Goal: Information Seeking & Learning: Learn about a topic

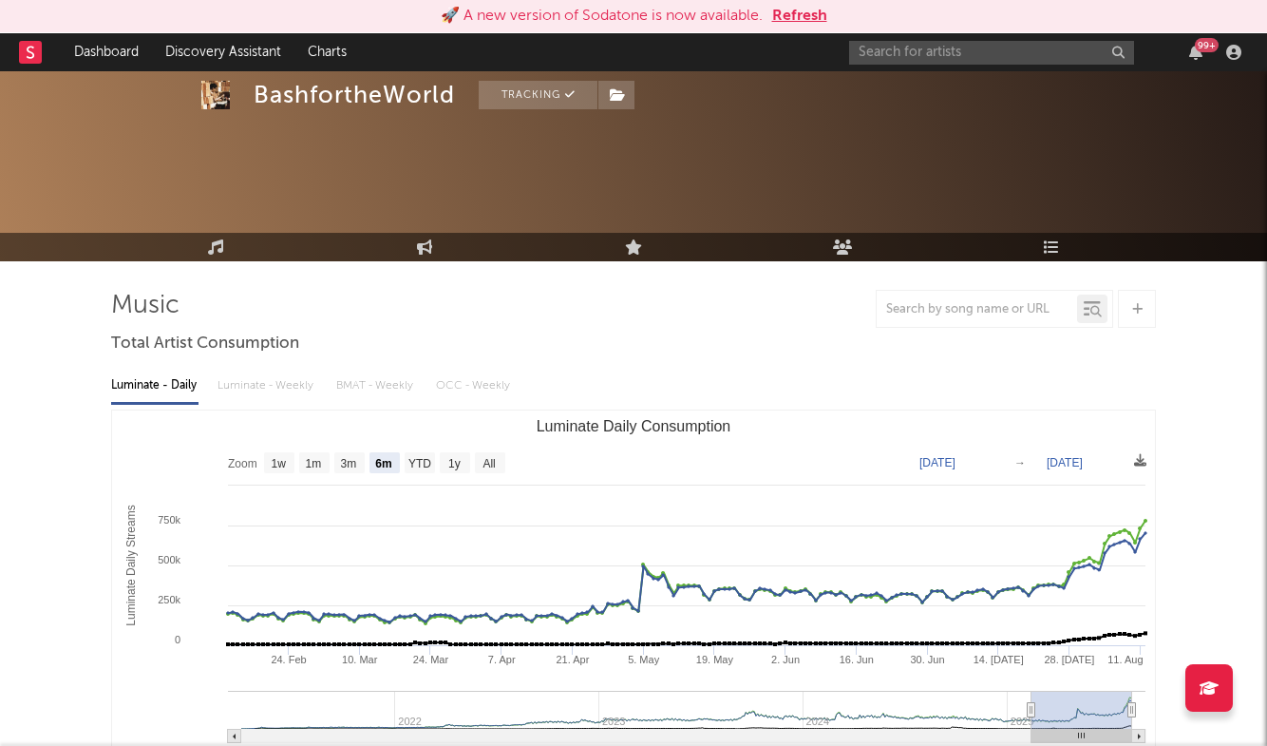
select select "6m"
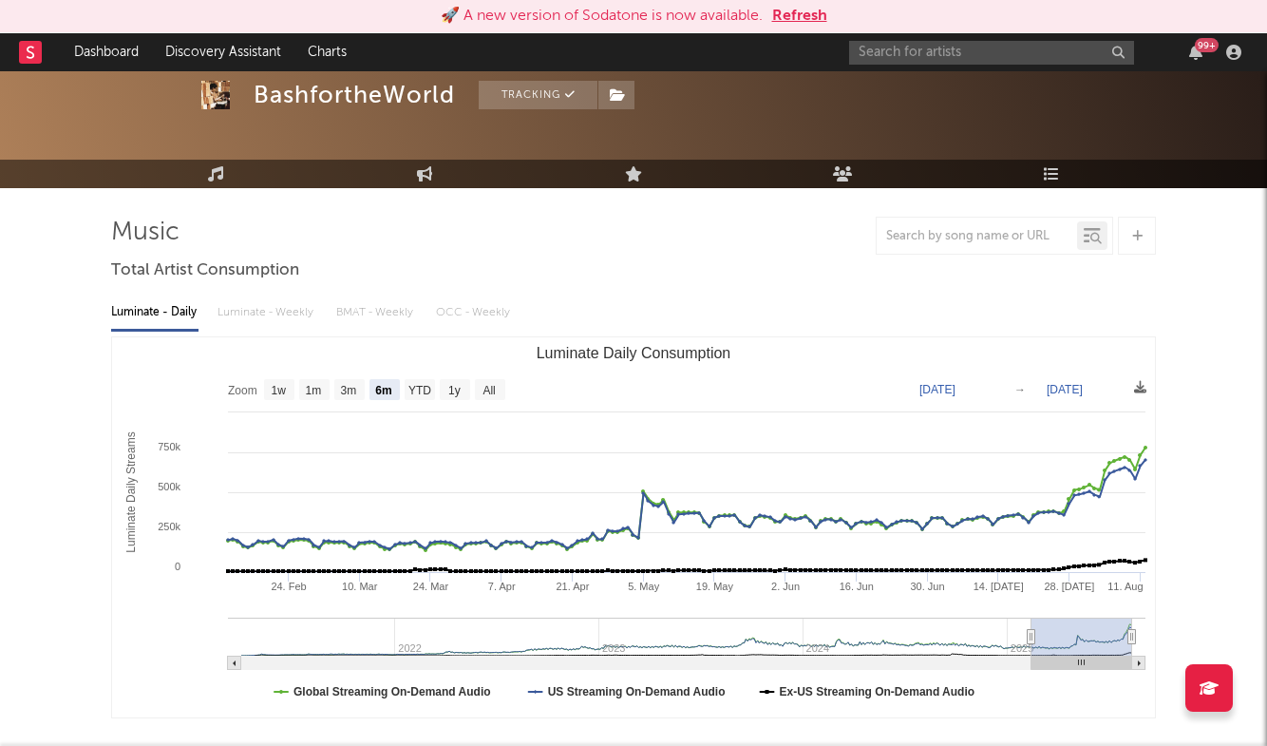
scroll to position [73, 0]
click at [978, 47] on input "text" at bounding box center [991, 53] width 285 height 24
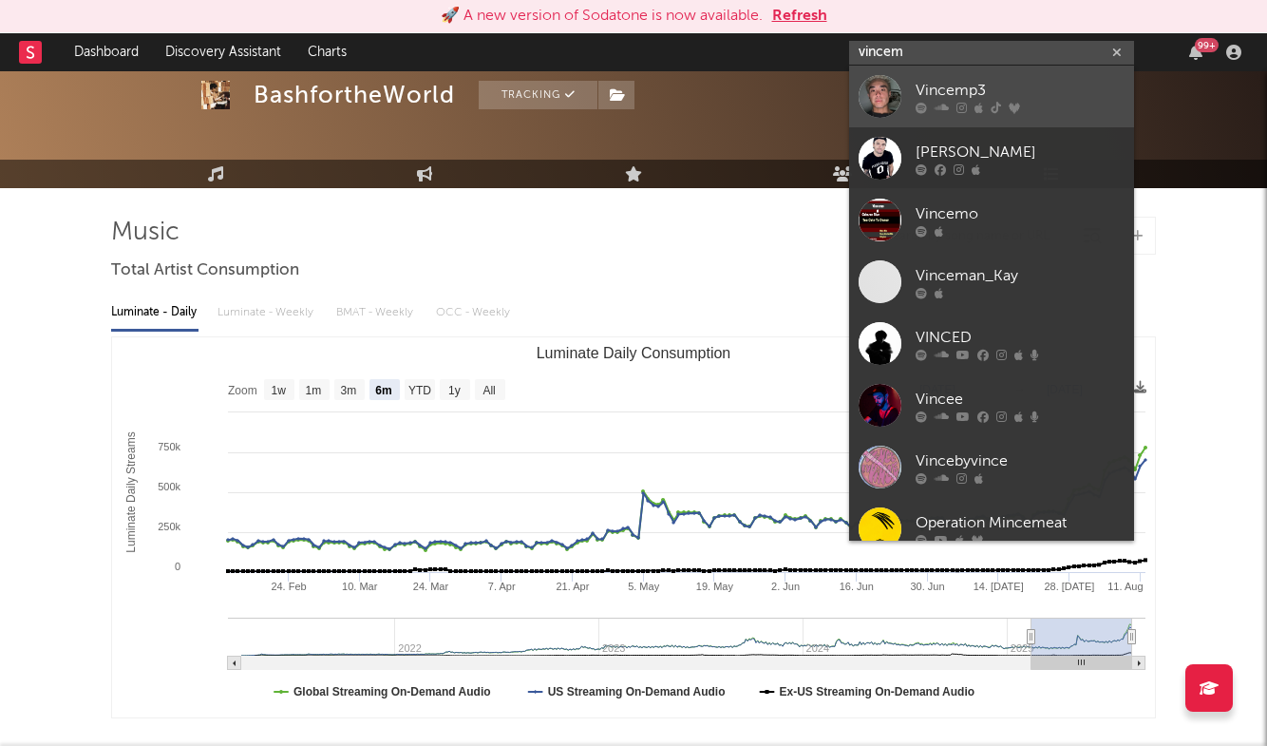
type input "vincem"
click at [995, 95] on div "Vincemp3" at bounding box center [1020, 90] width 209 height 23
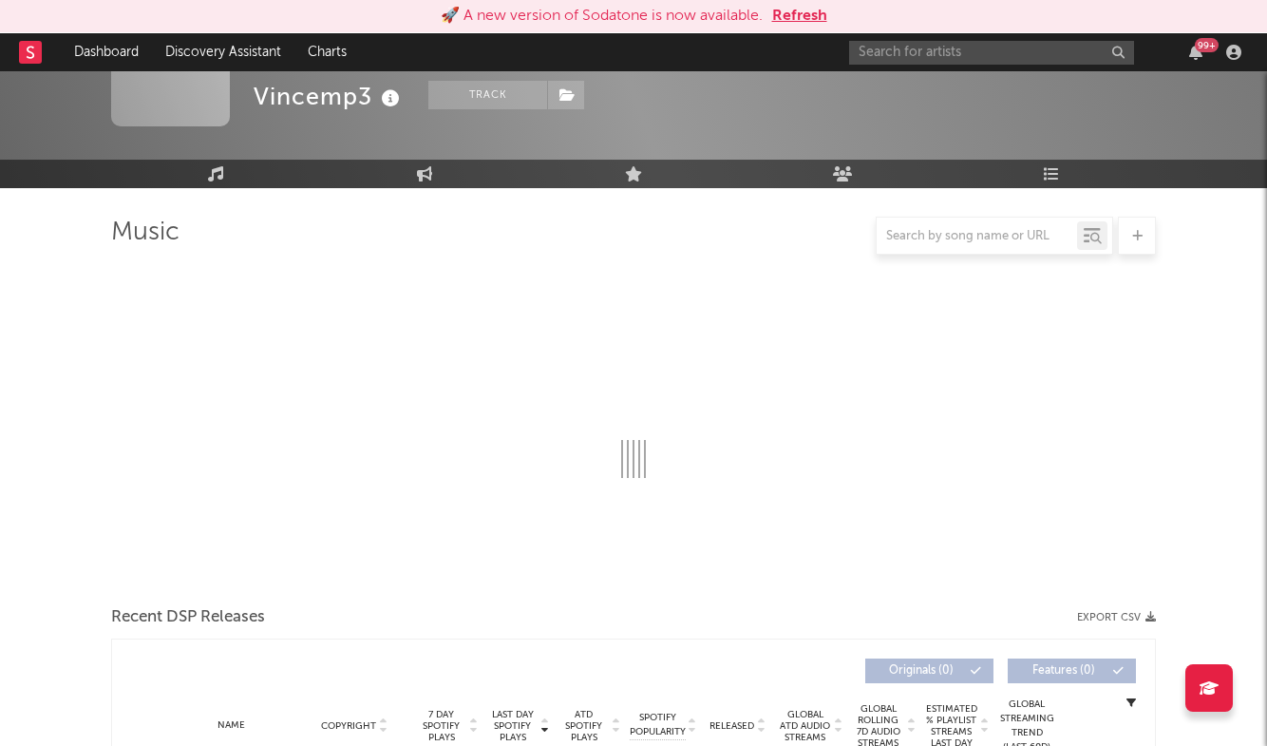
select select "6m"
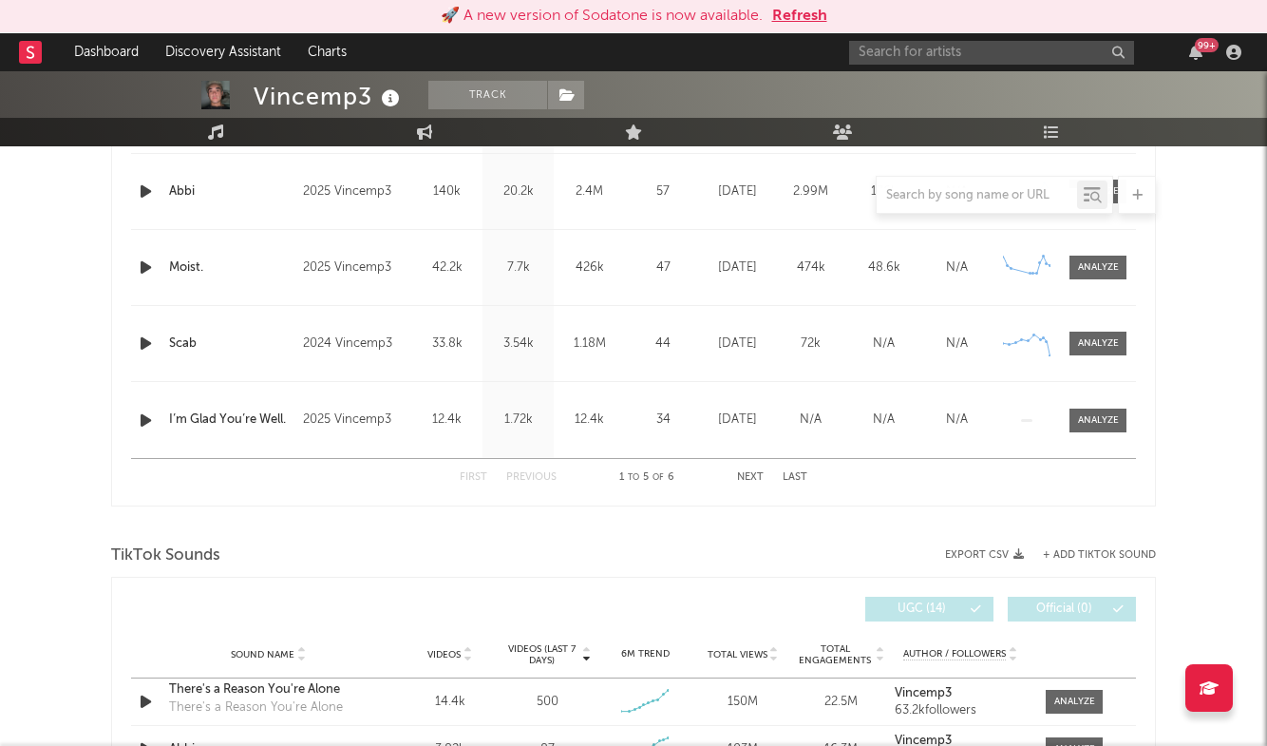
scroll to position [1166, 0]
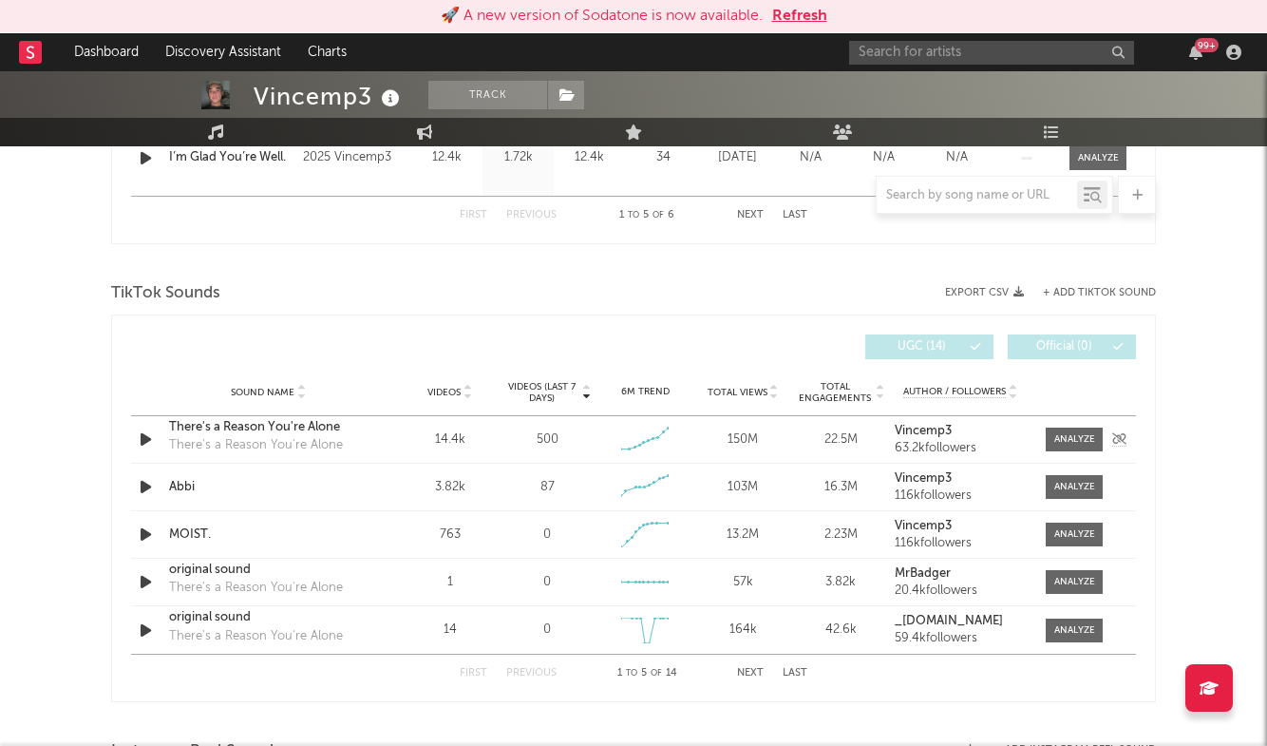
click at [285, 430] on div "There's a Reason You're Alone" at bounding box center [268, 427] width 199 height 19
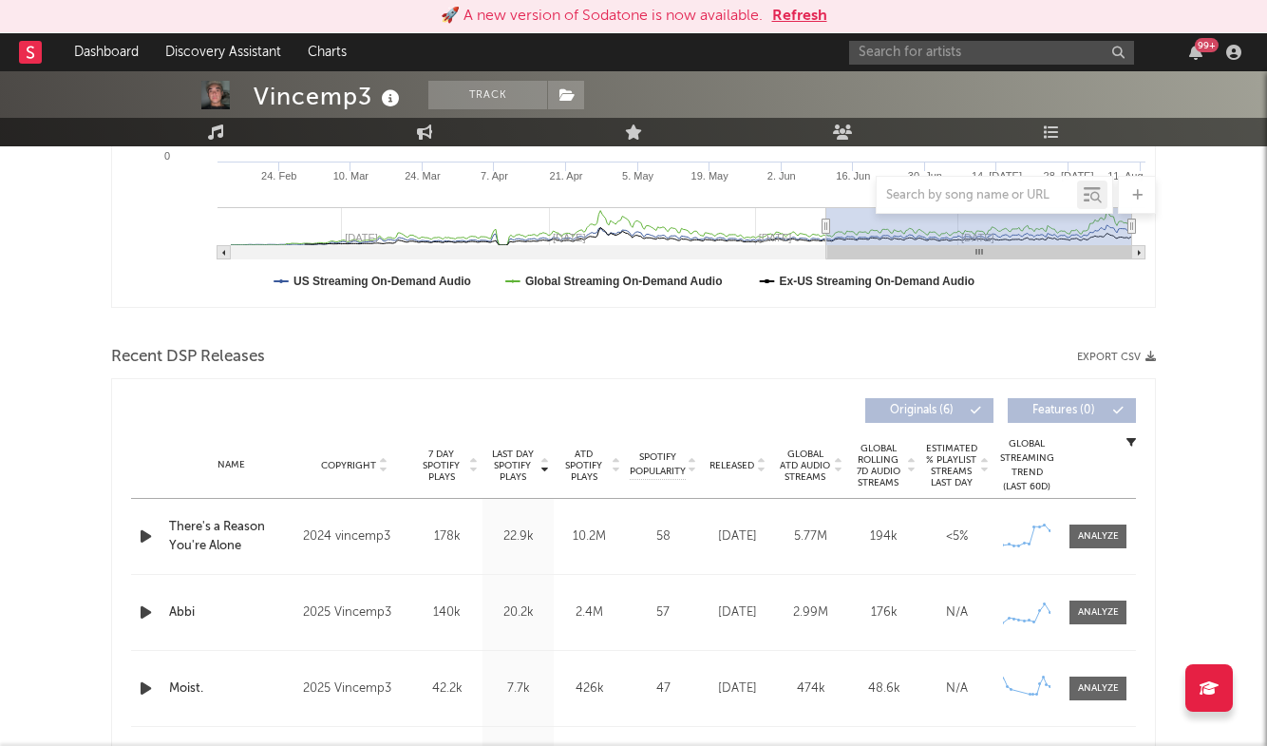
scroll to position [493, 0]
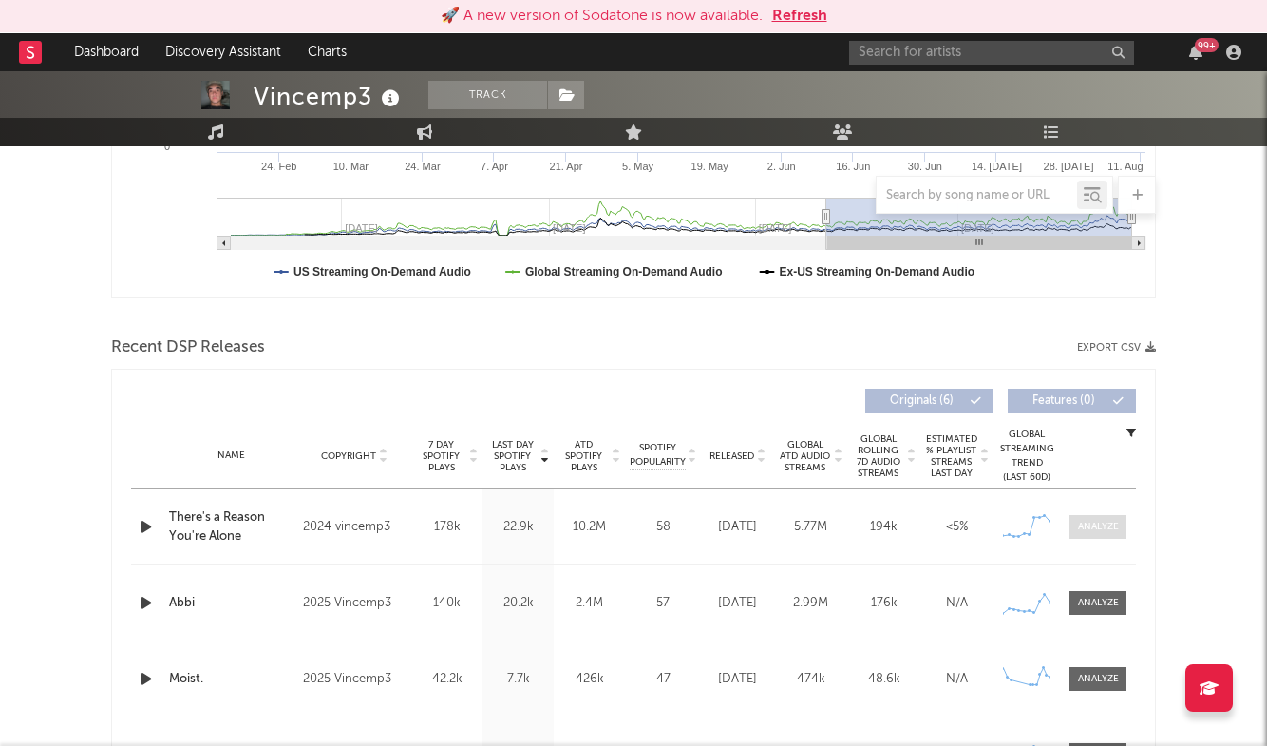
click at [1111, 527] on div at bounding box center [1098, 527] width 41 height 14
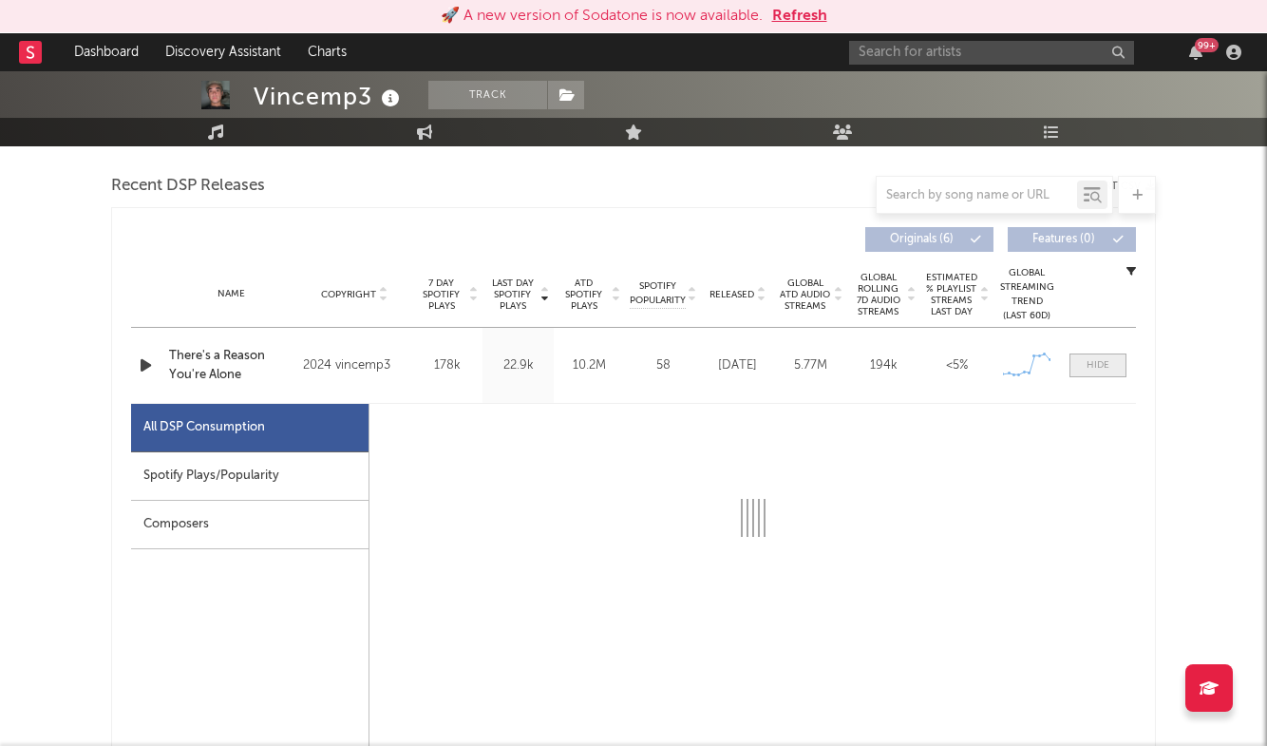
select select "6m"
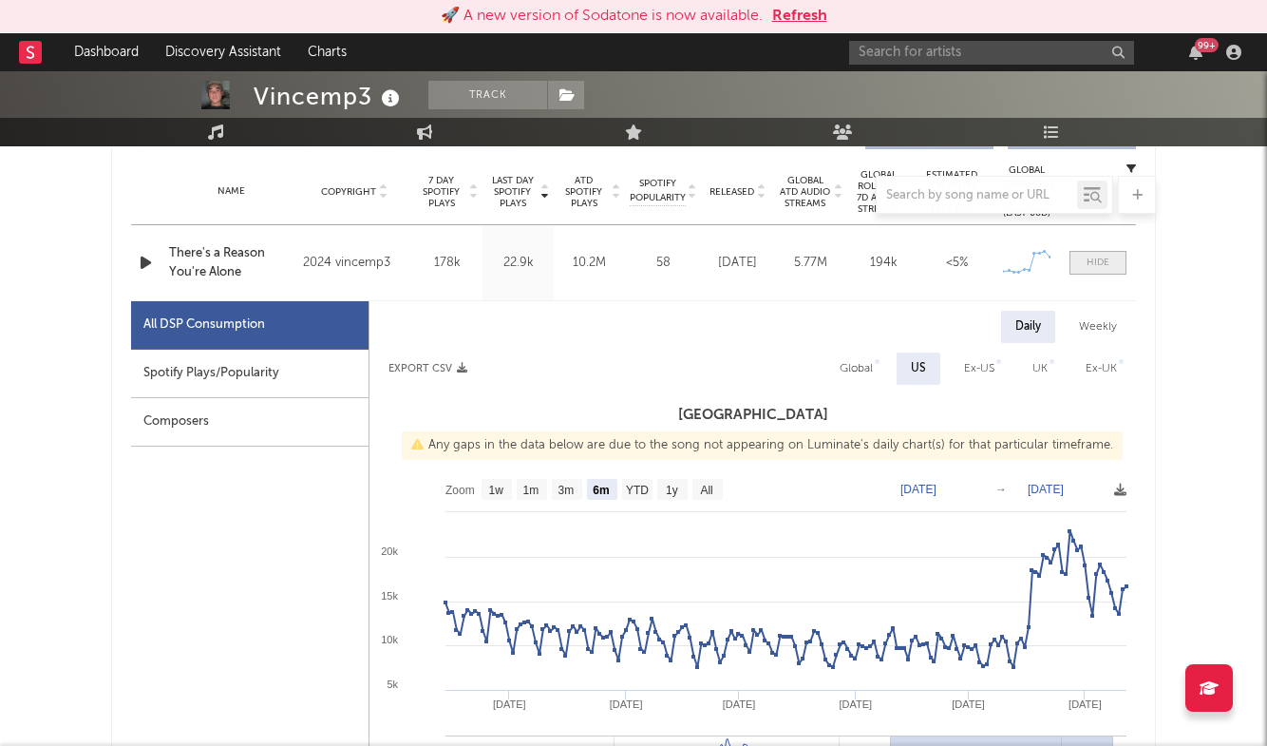
scroll to position [825, 0]
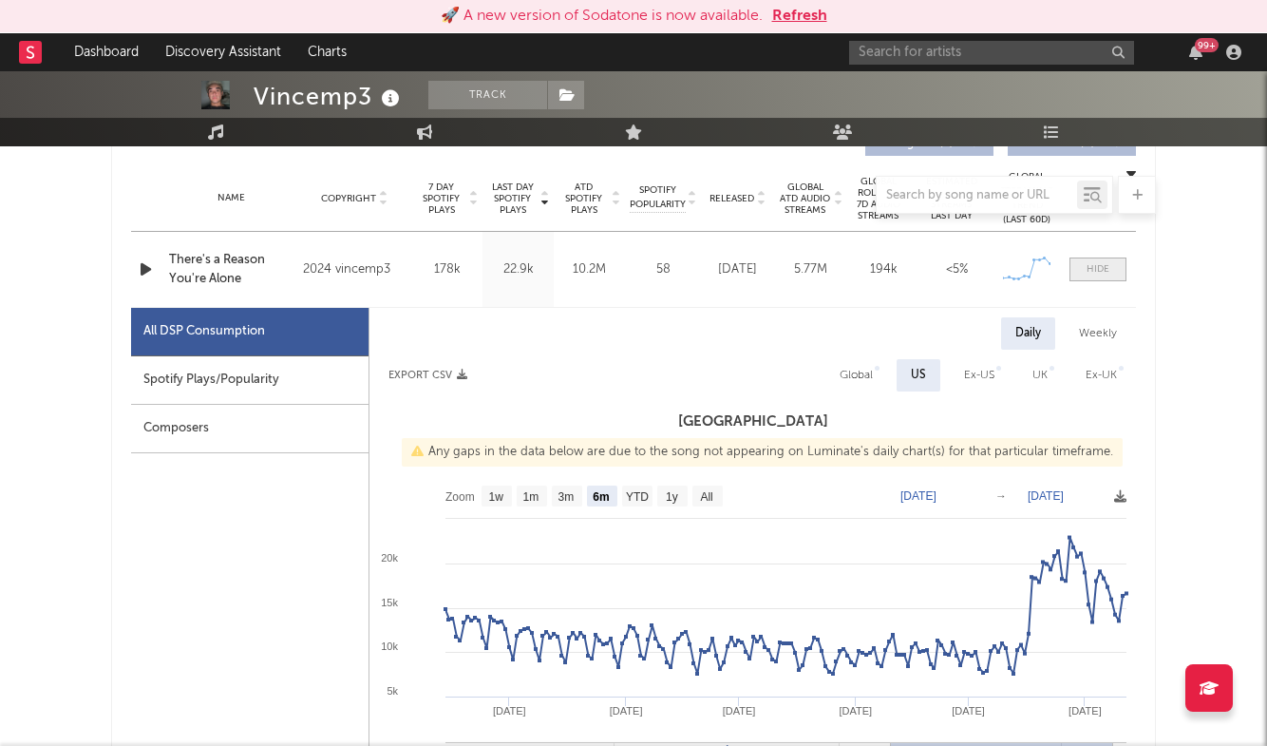
click at [1105, 275] on span at bounding box center [1098, 269] width 57 height 24
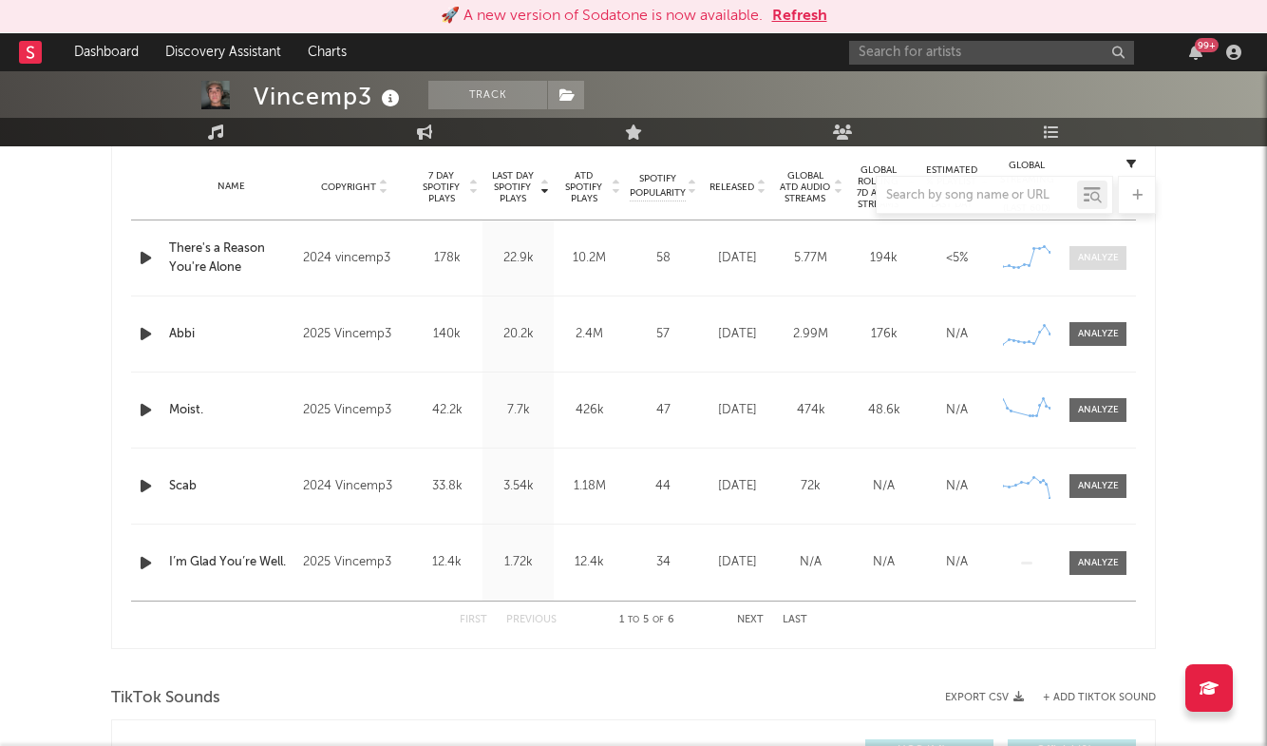
scroll to position [764, 0]
click at [1101, 326] on div at bounding box center [1098, 332] width 41 height 14
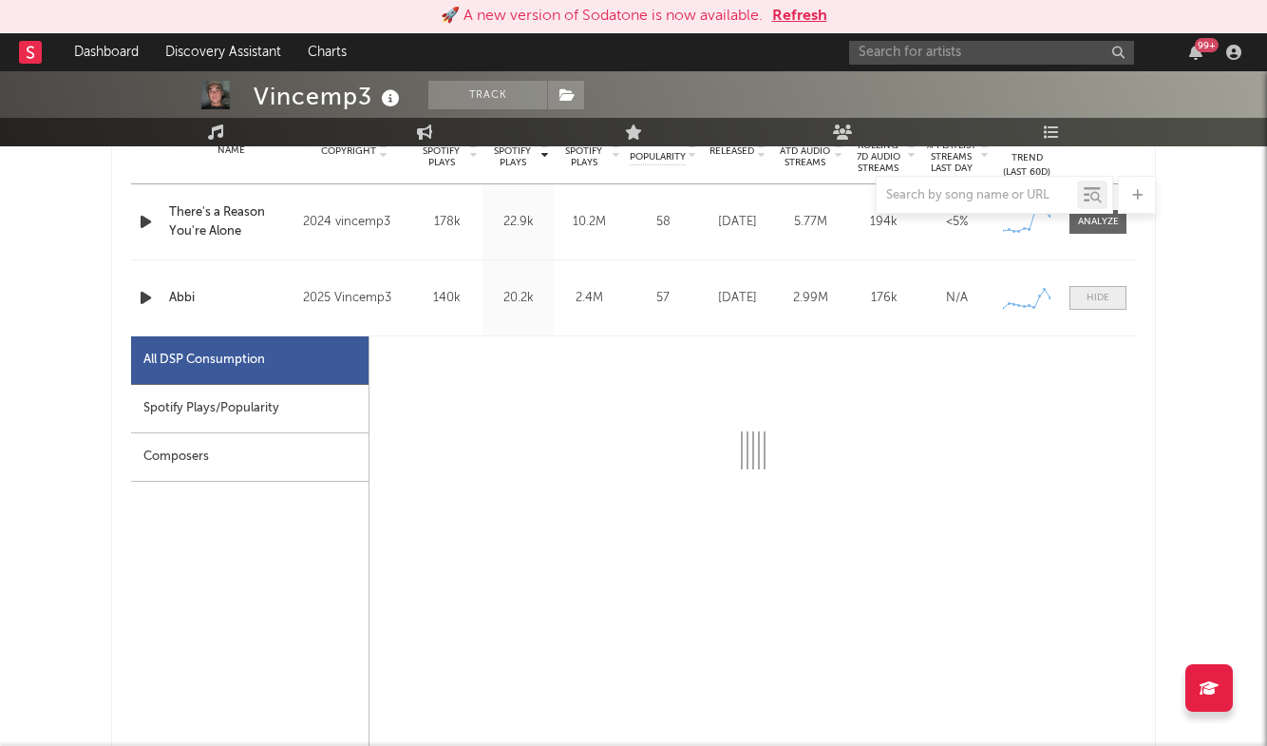
select select "6m"
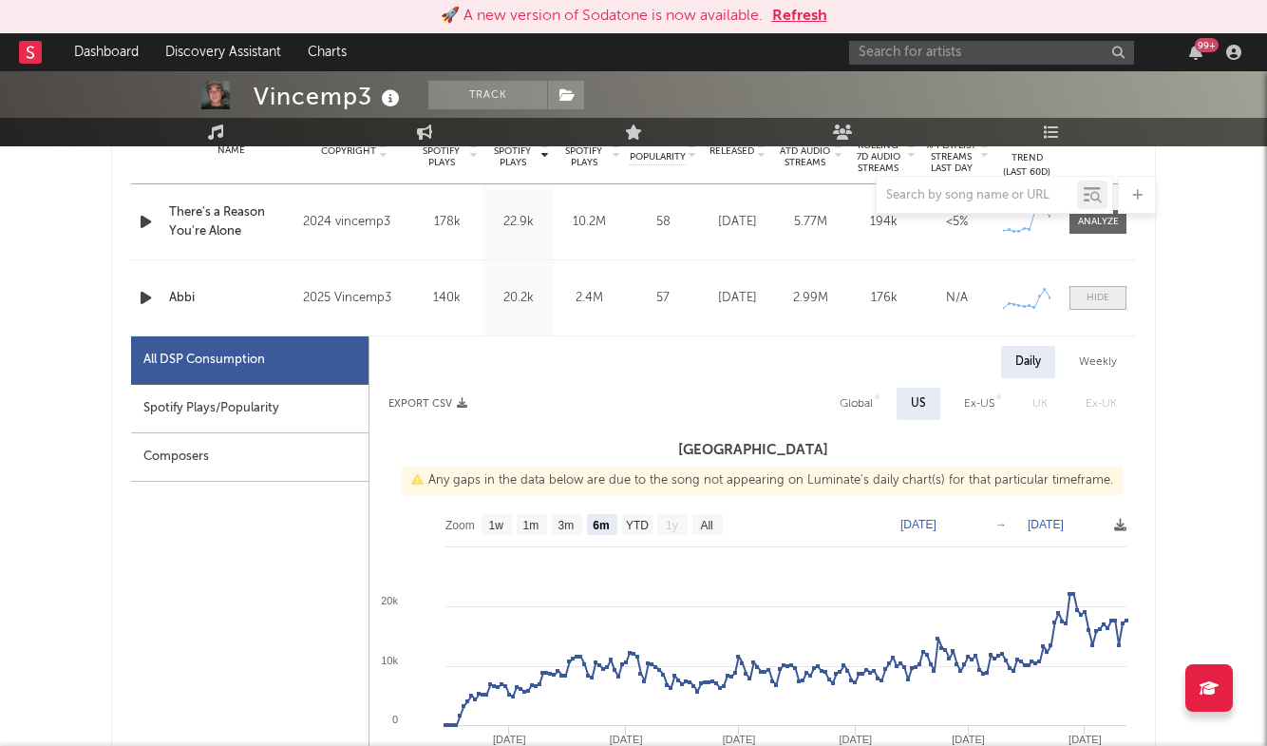
scroll to position [805, 0]
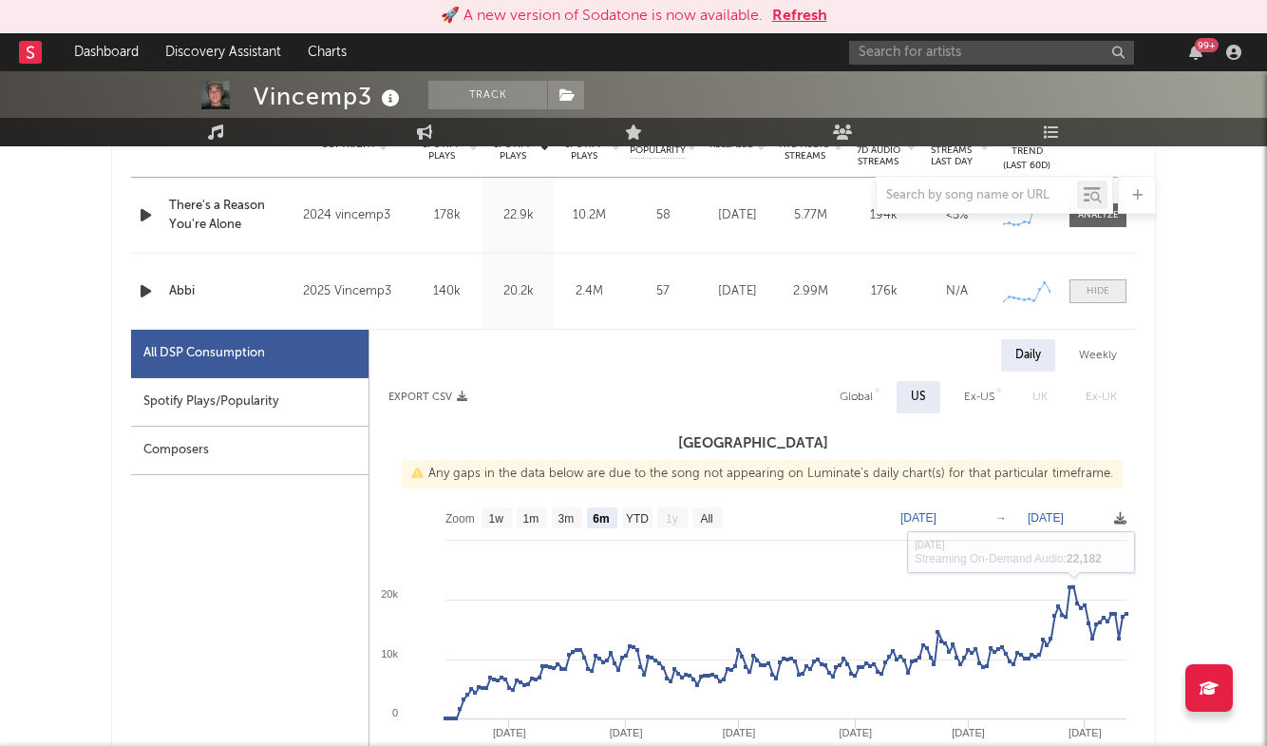
click at [1104, 297] on div at bounding box center [1098, 291] width 23 height 14
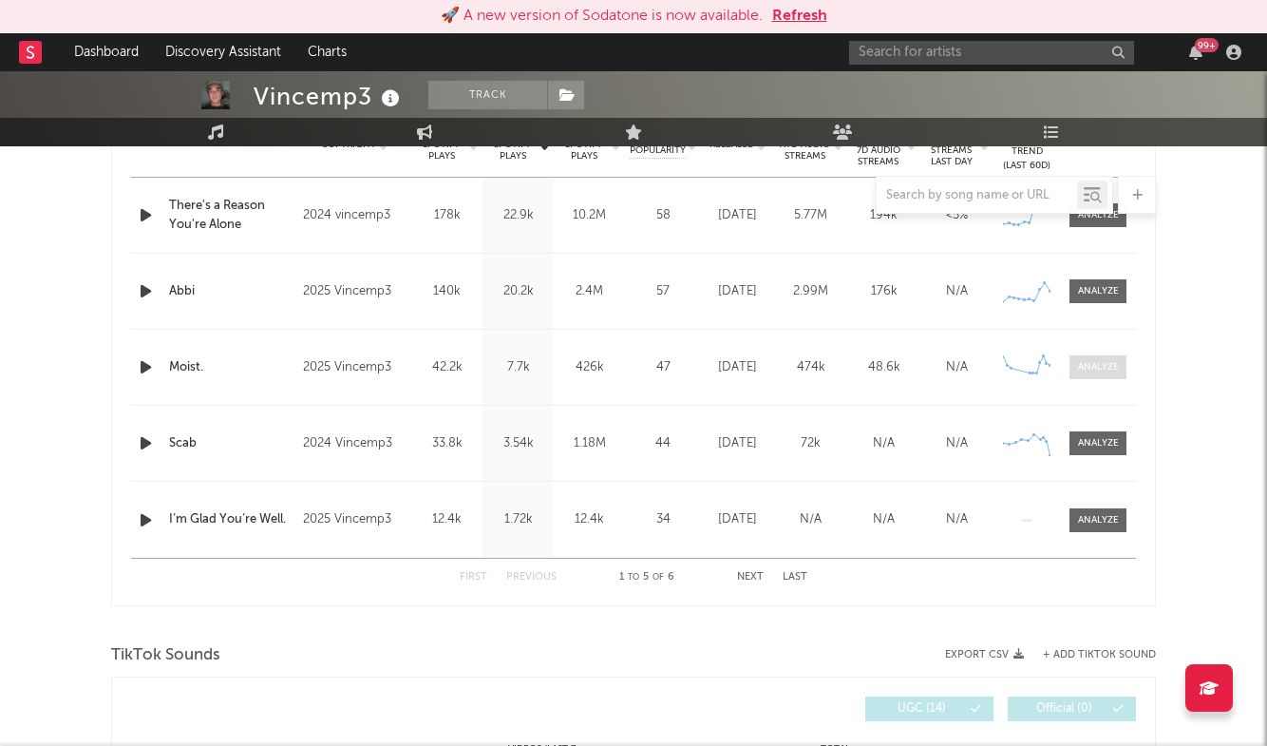
click at [1102, 370] on div at bounding box center [1098, 367] width 41 height 14
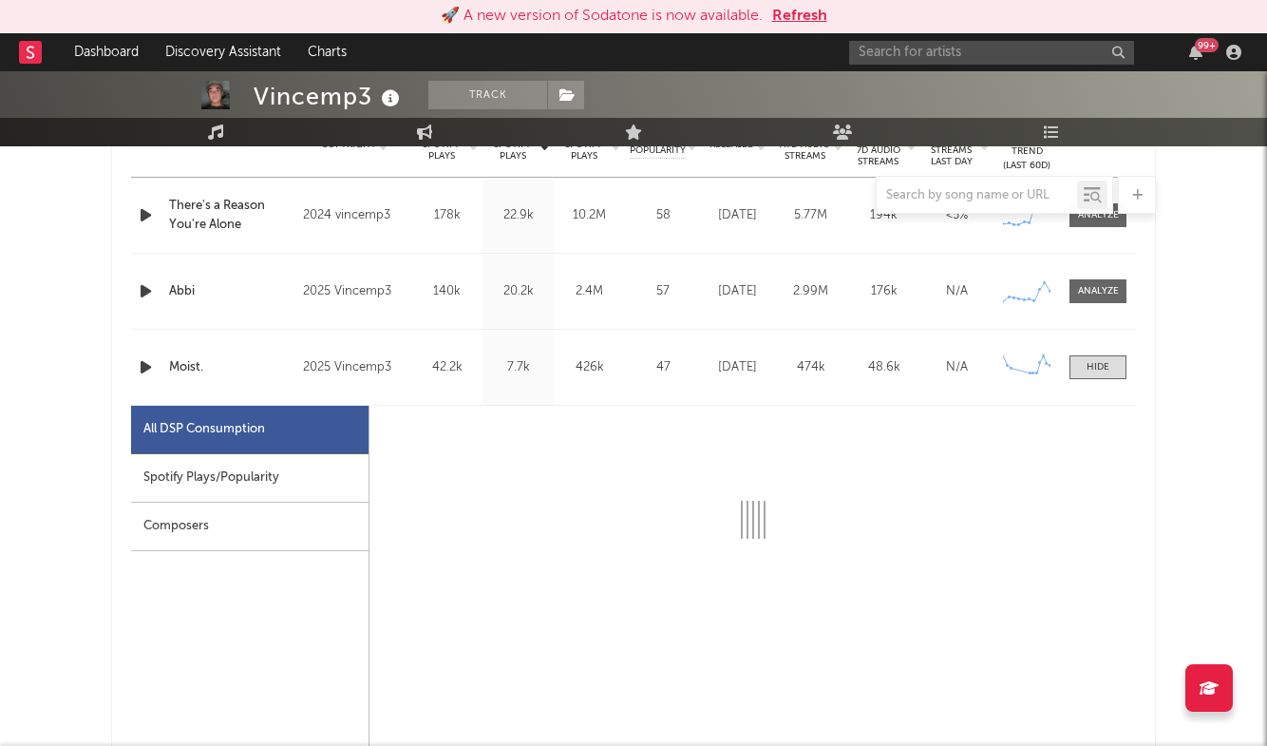
select select "1w"
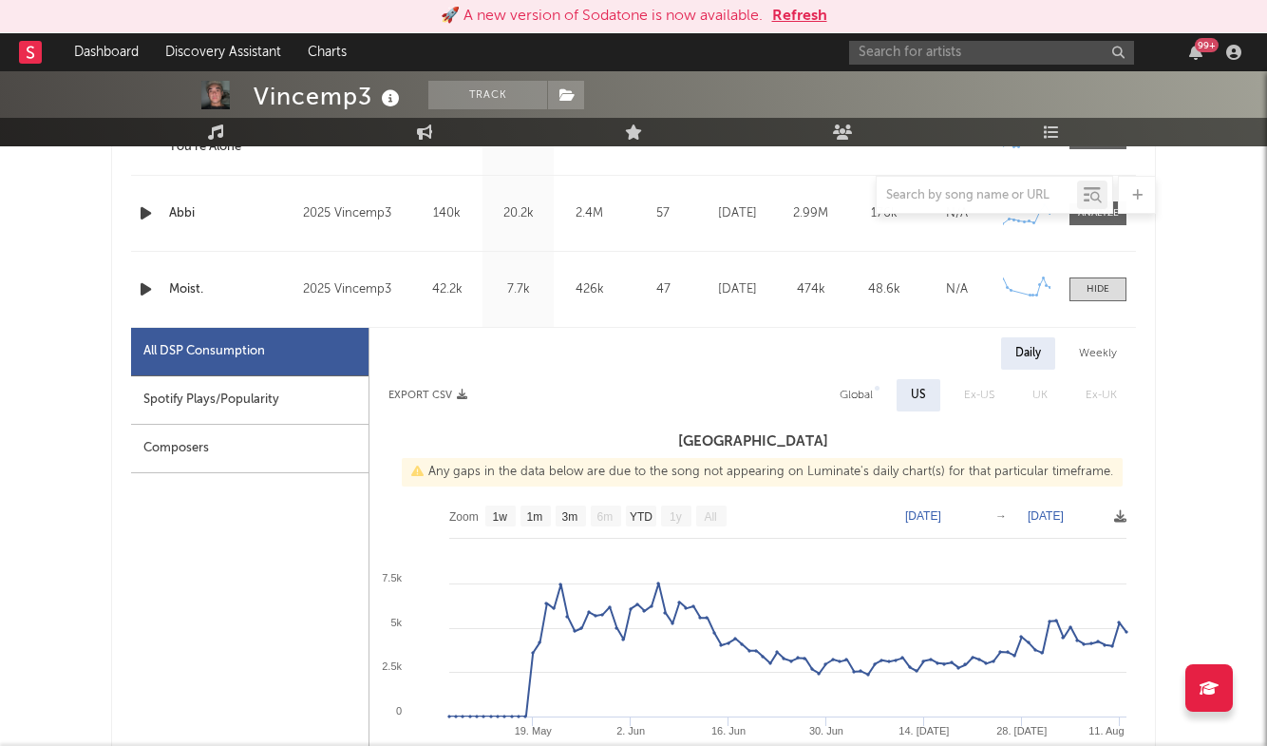
scroll to position [926, 0]
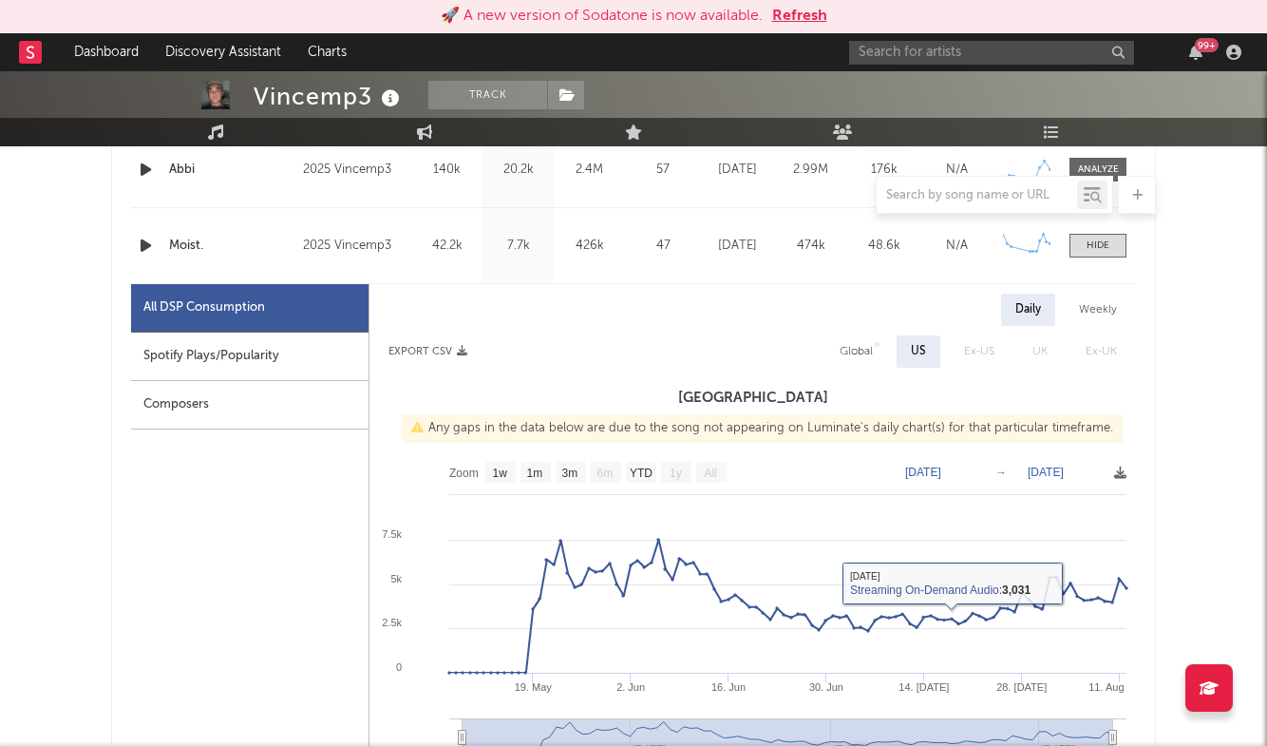
click at [1107, 230] on div "Name Moist. Copyright 2025 Vincemp3 Label Vincemp3 Album Names Moist. Composer …" at bounding box center [633, 245] width 1005 height 75
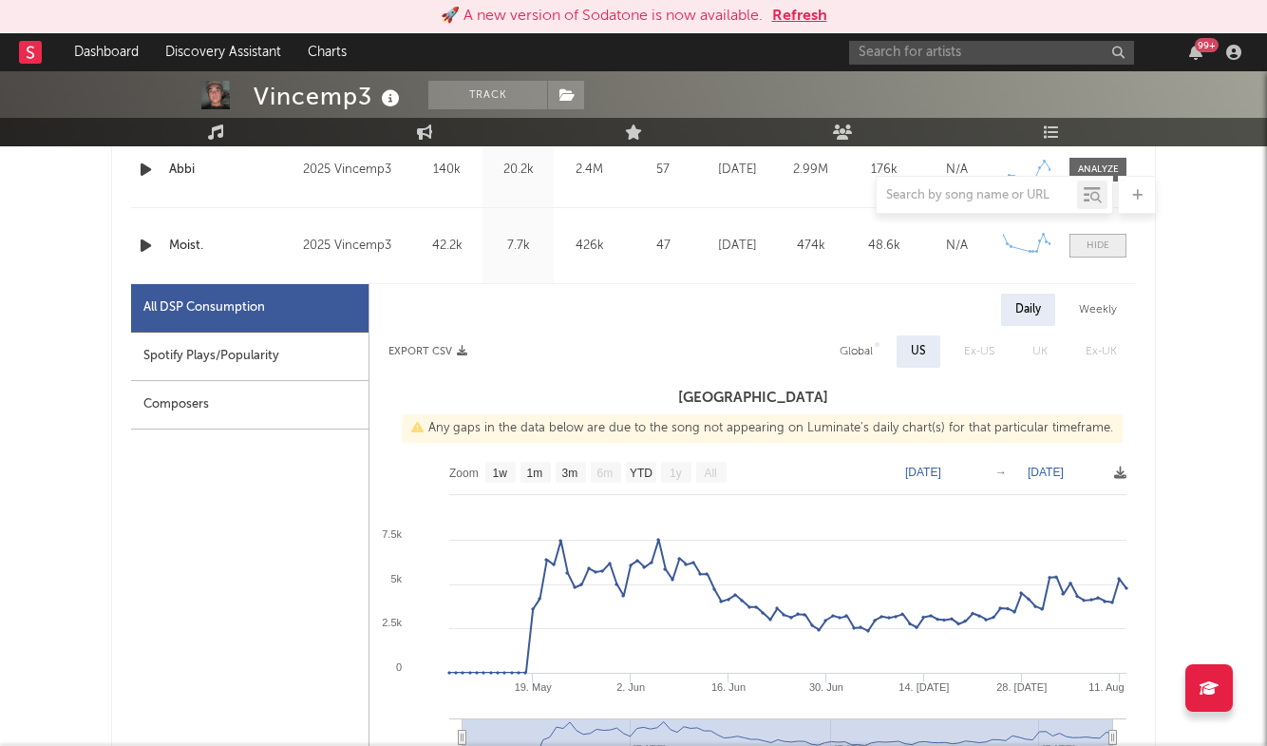
click at [1107, 245] on div at bounding box center [1098, 245] width 23 height 14
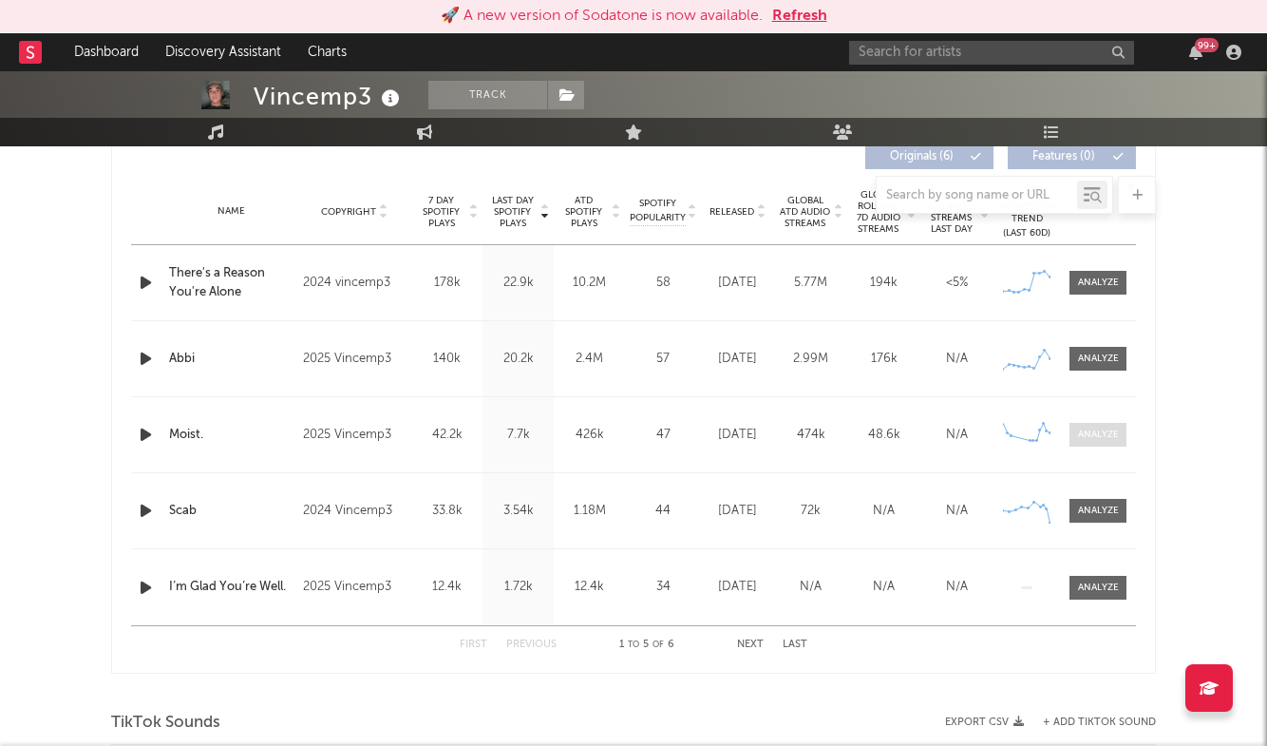
scroll to position [736, 0]
click at [1114, 284] on div at bounding box center [1098, 283] width 41 height 14
select select "6m"
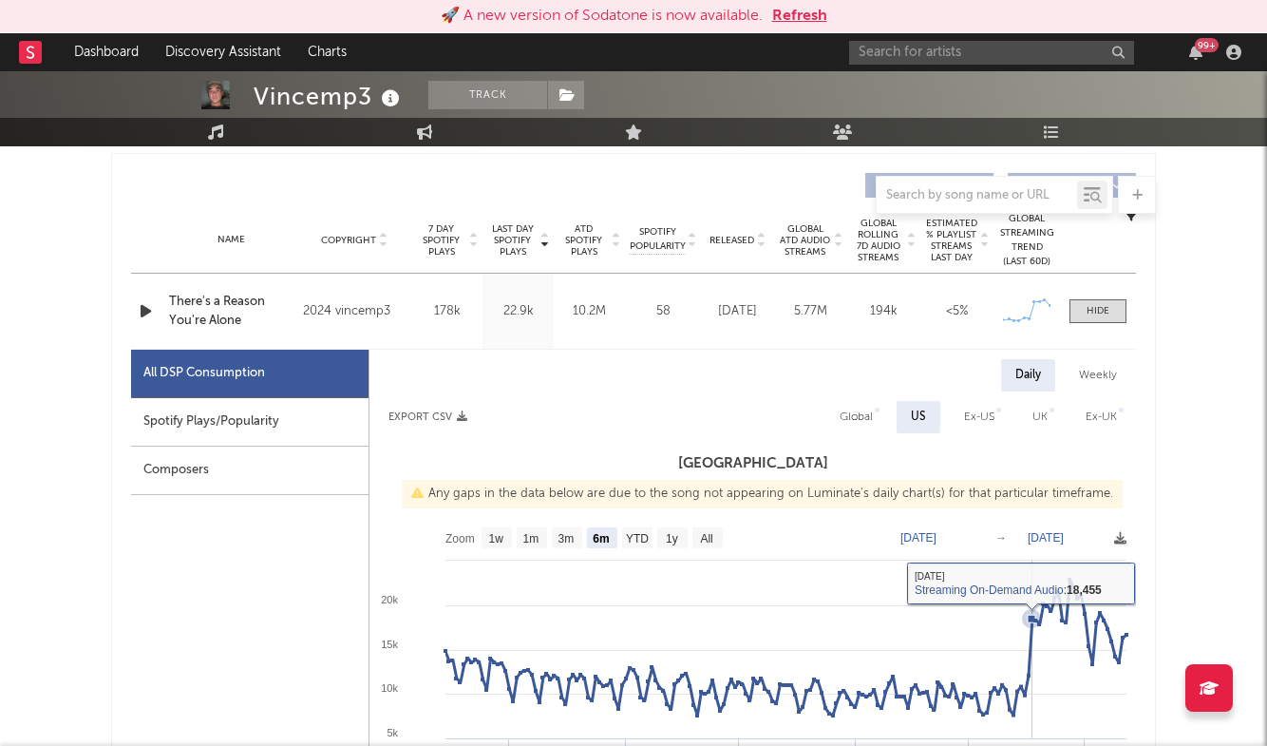
scroll to position [706, 0]
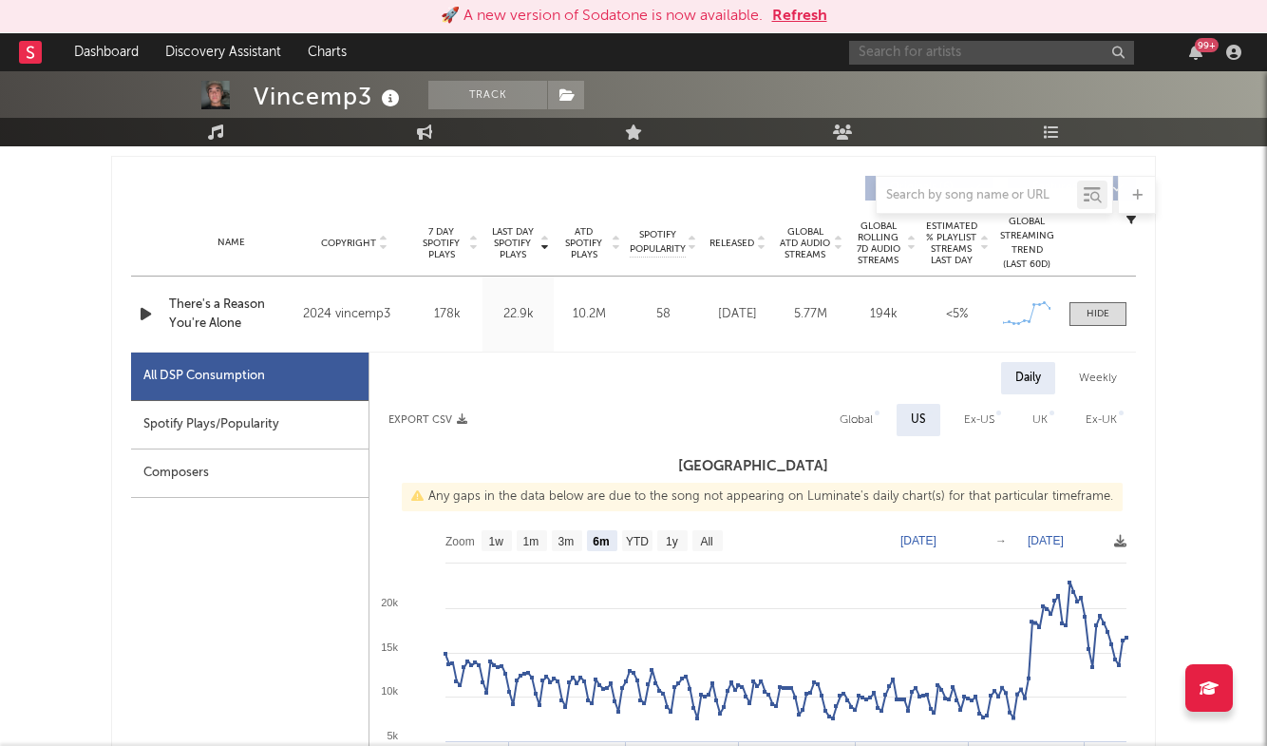
click at [1002, 44] on input "text" at bounding box center [991, 53] width 285 height 24
type input "irvi"
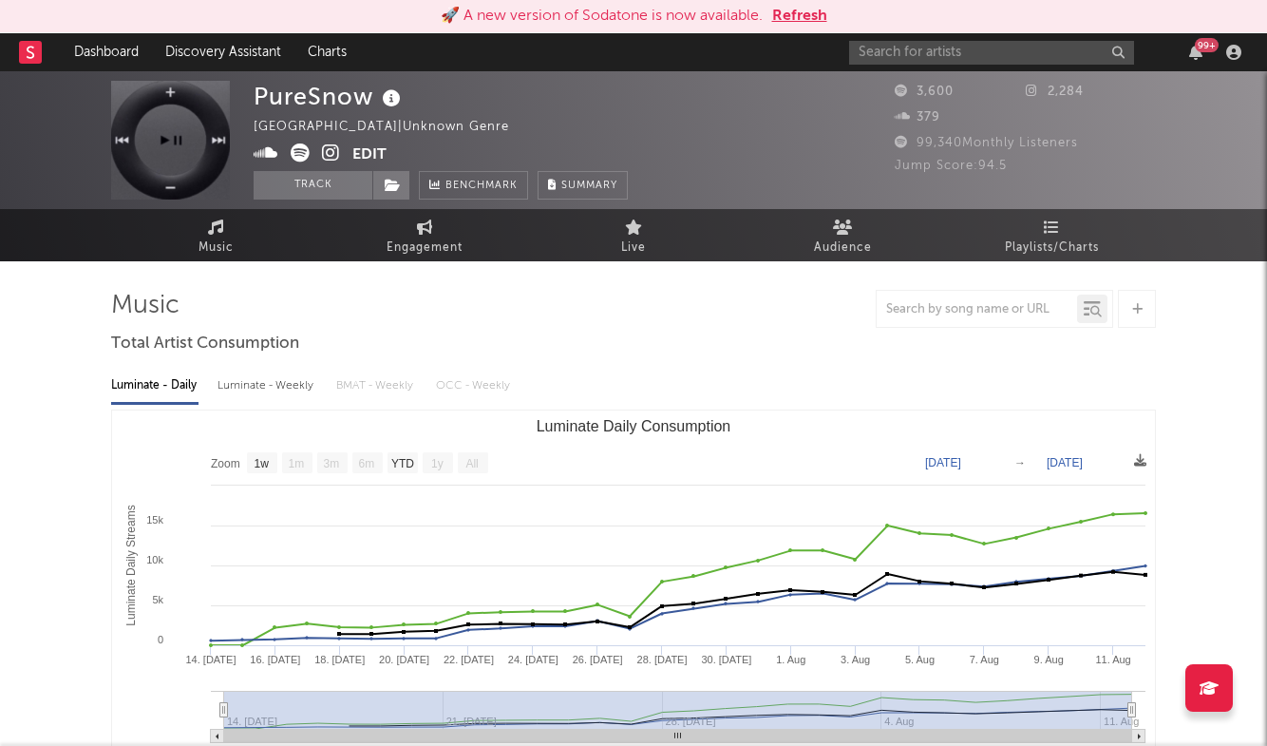
select select "1w"
click at [1014, 48] on input "text" at bounding box center [991, 53] width 285 height 24
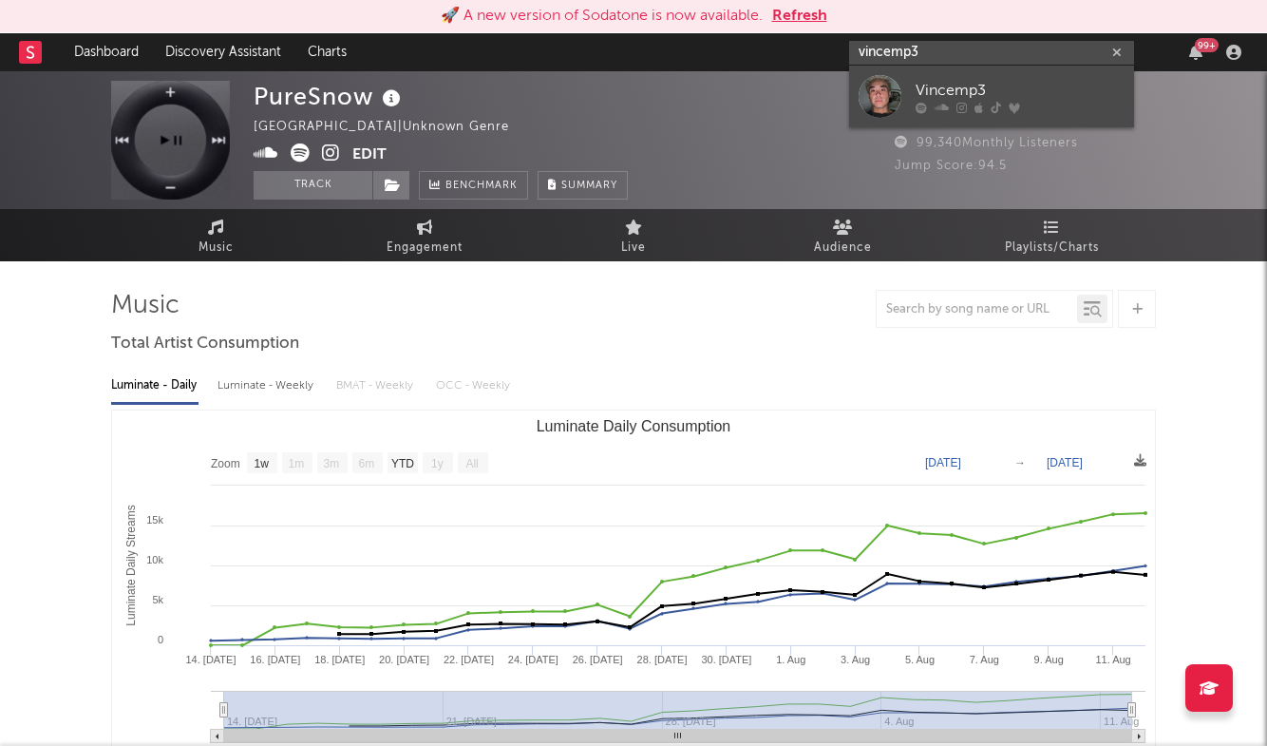
type input "vincemp3"
click at [1014, 91] on div "Vincemp3" at bounding box center [1020, 90] width 209 height 23
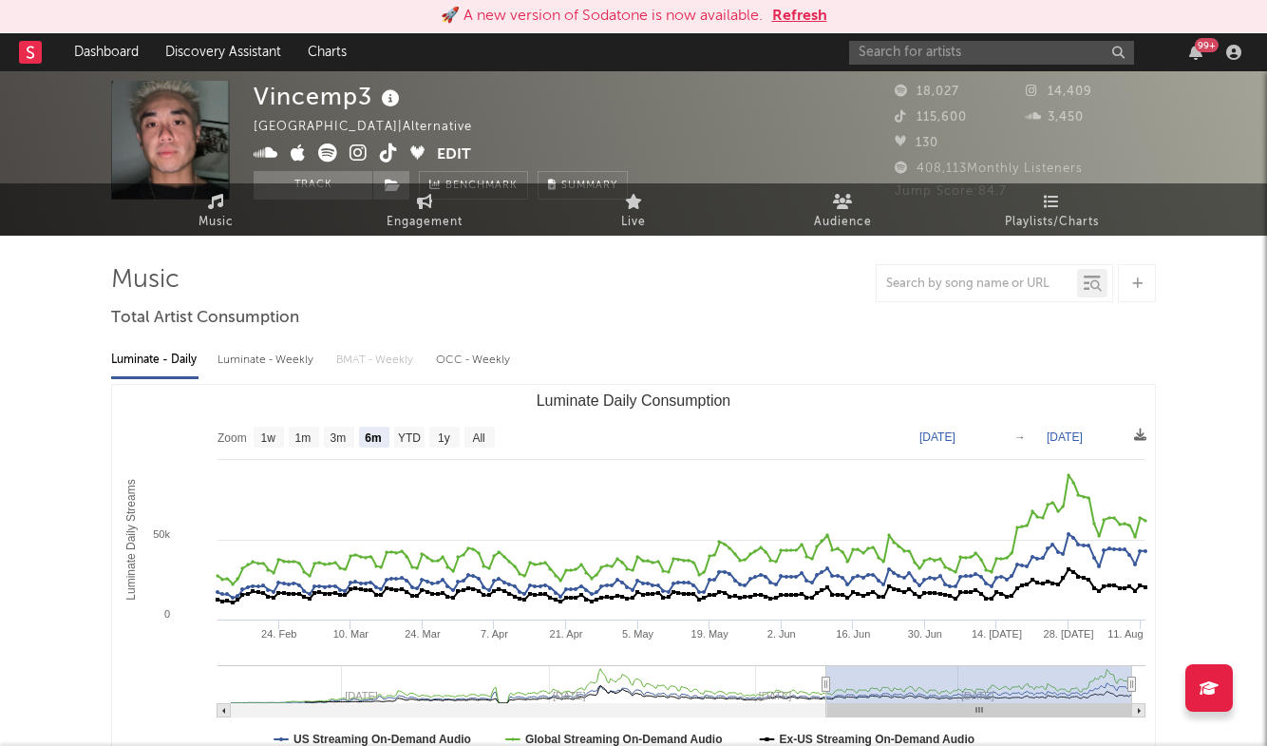
scroll to position [32, 0]
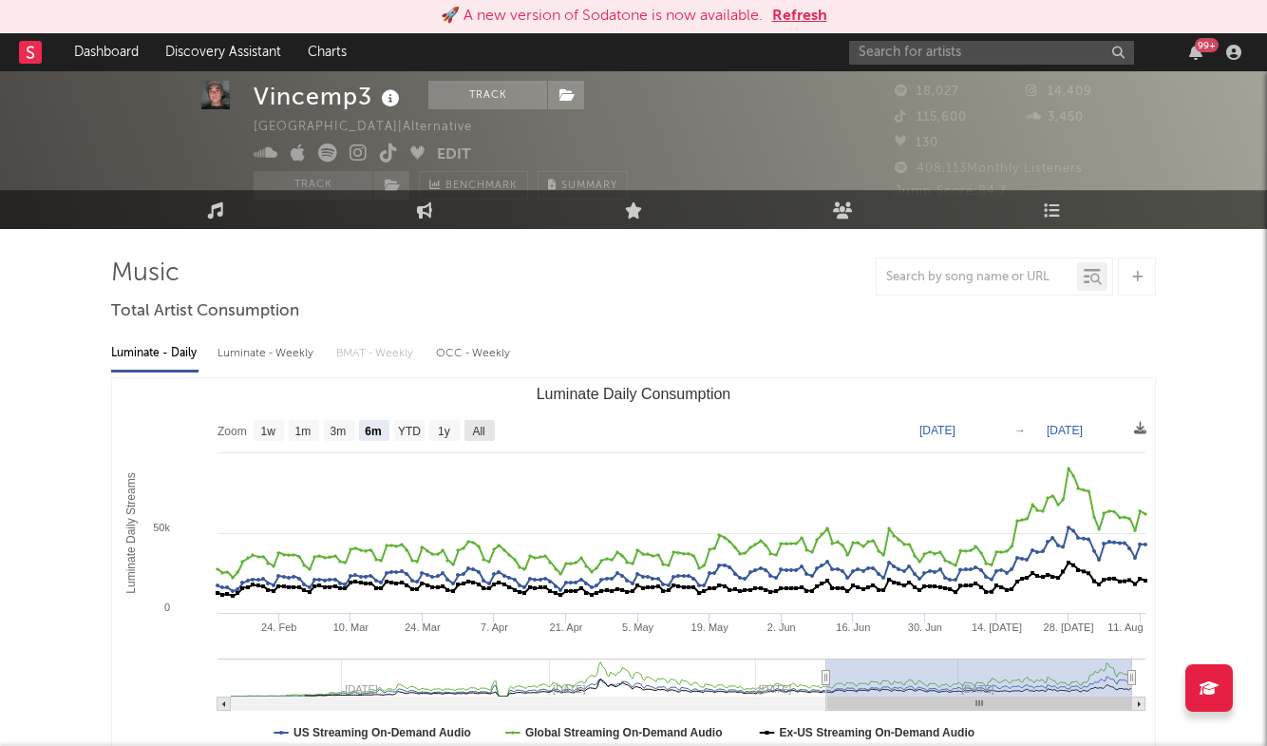
click at [449, 427] on text "1y" at bounding box center [444, 431] width 12 height 13
select select "1y"
type input "[DATE]"
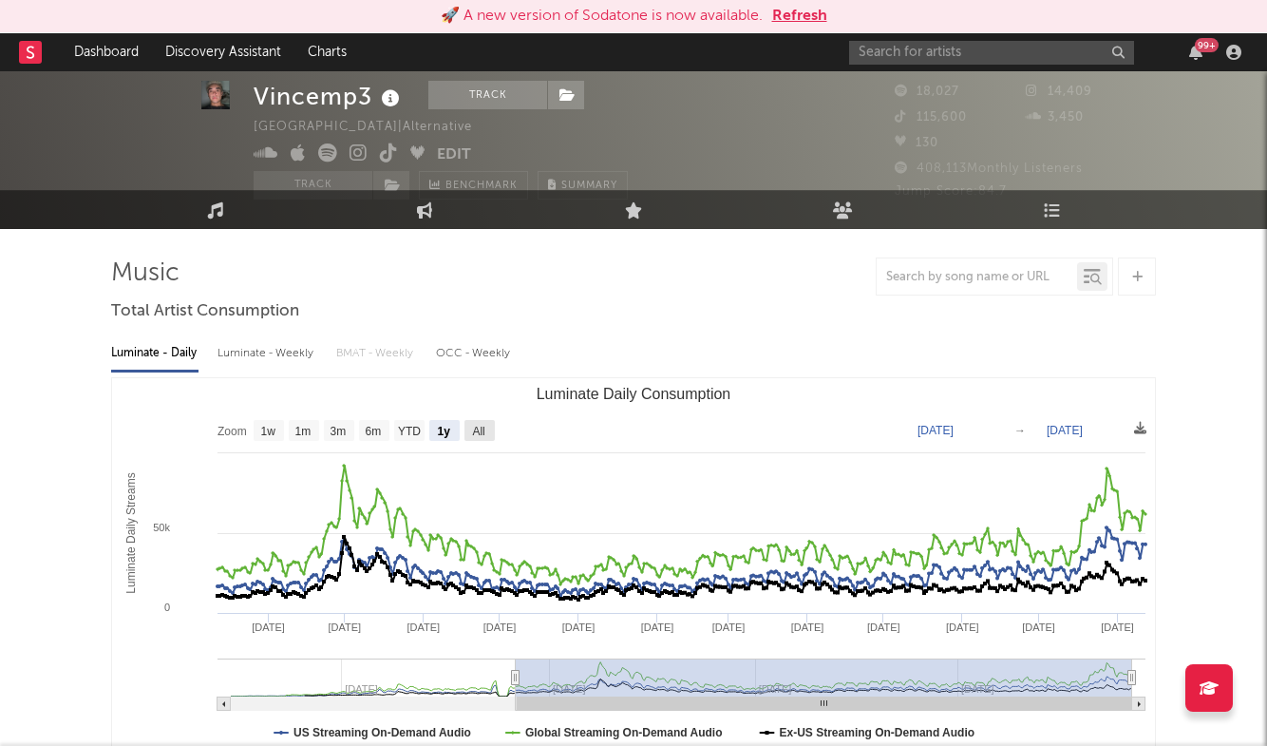
click at [473, 427] on text "All" at bounding box center [478, 431] width 12 height 13
select select "All"
type input "[DATE]"
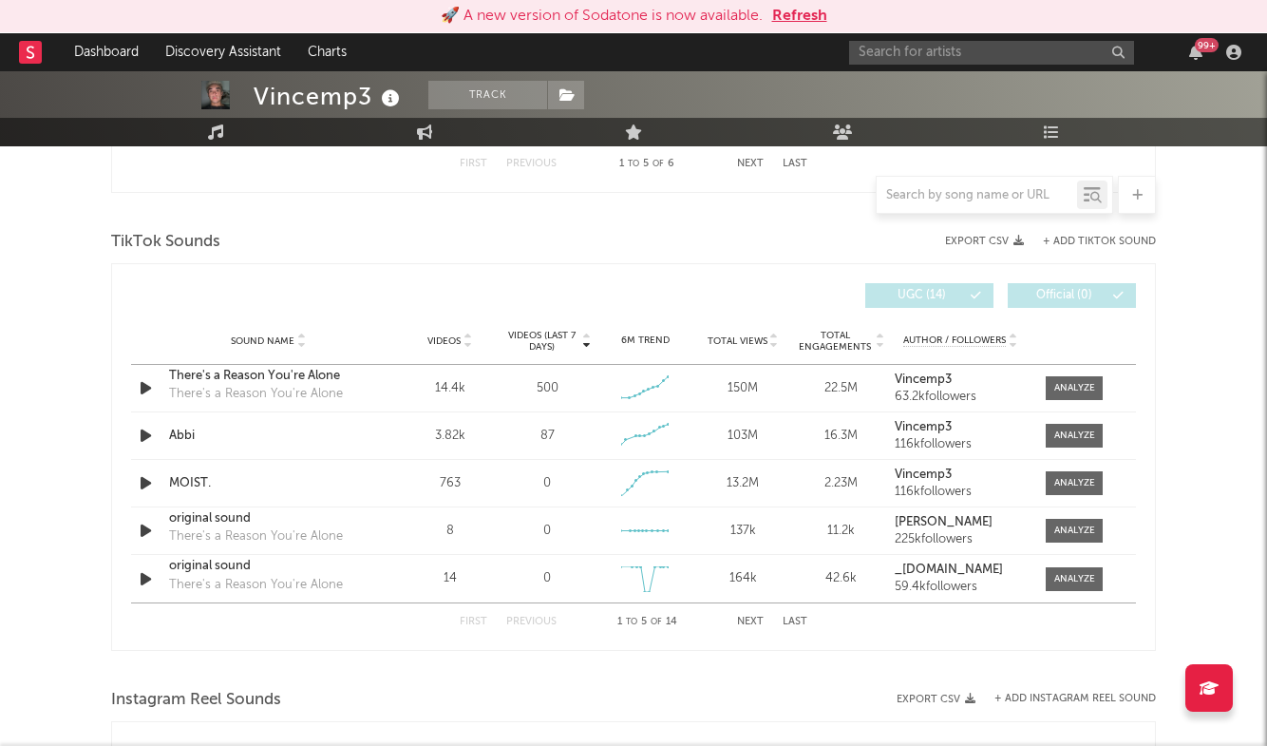
scroll to position [1270, 0]
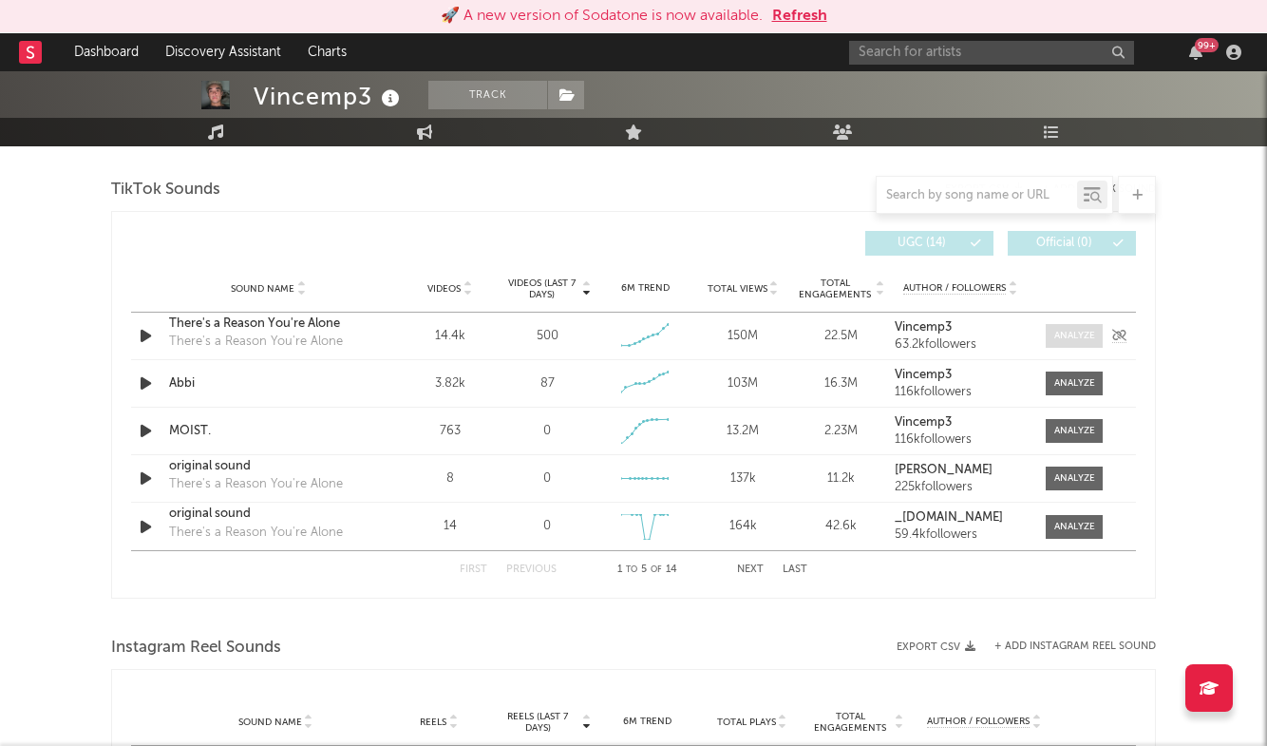
click at [1061, 331] on div at bounding box center [1074, 336] width 41 height 14
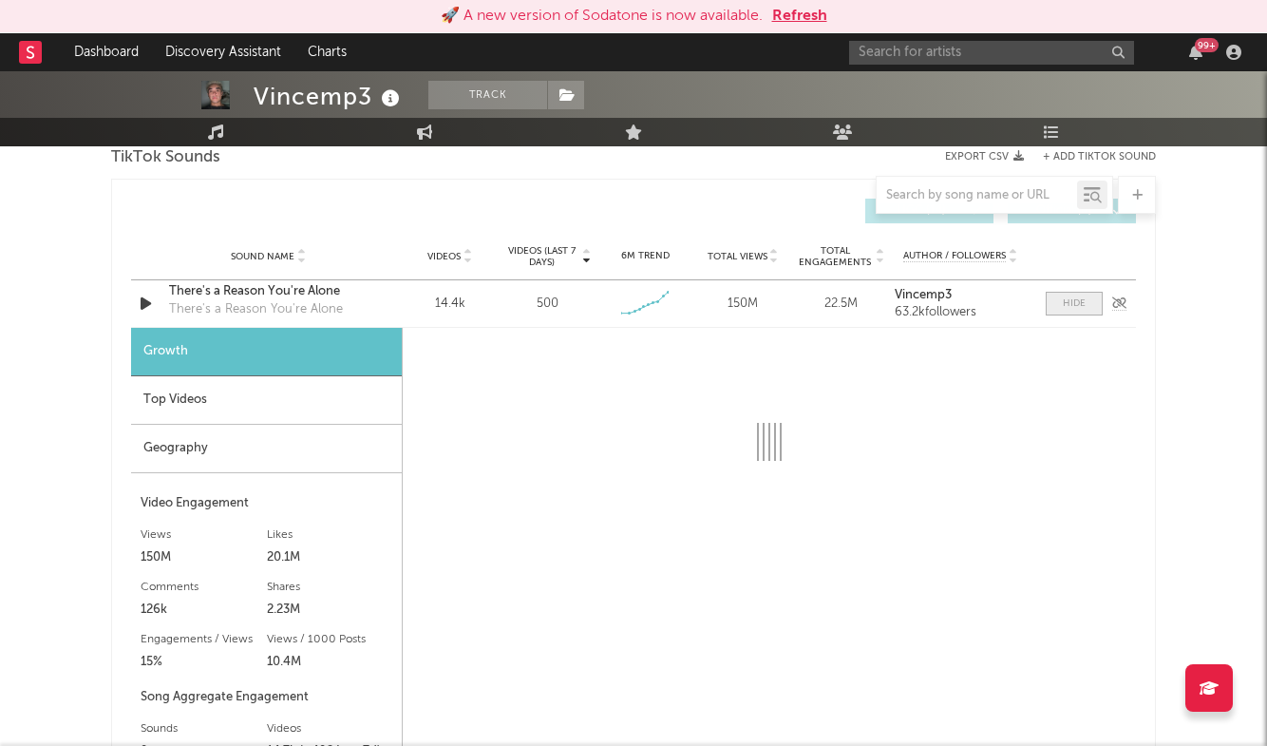
scroll to position [1313, 0]
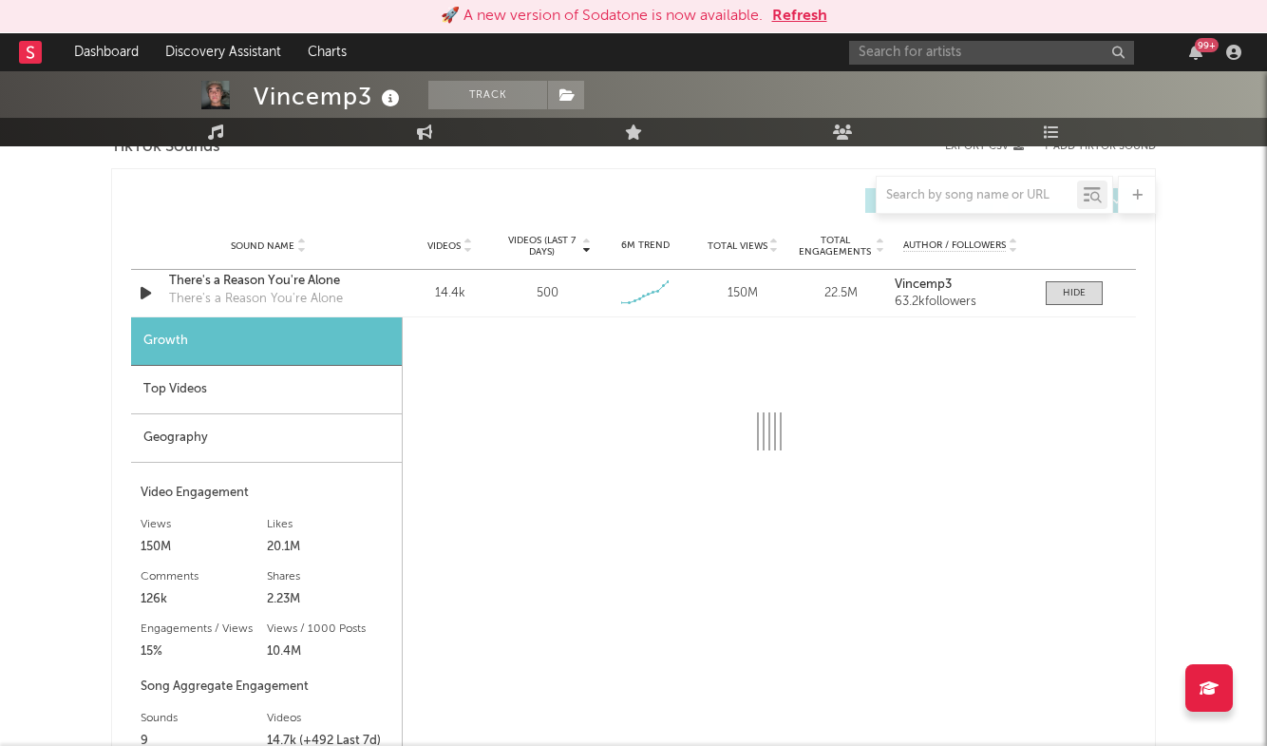
select select "6m"
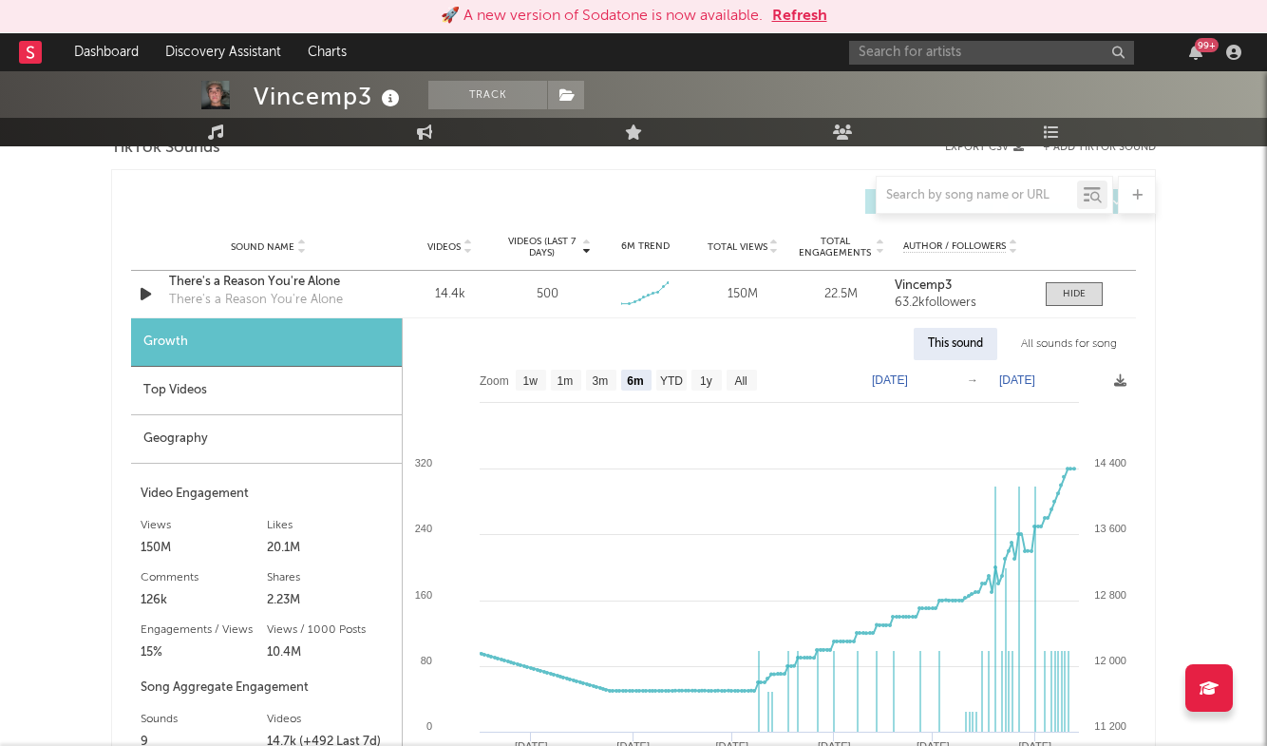
scroll to position [1277, 0]
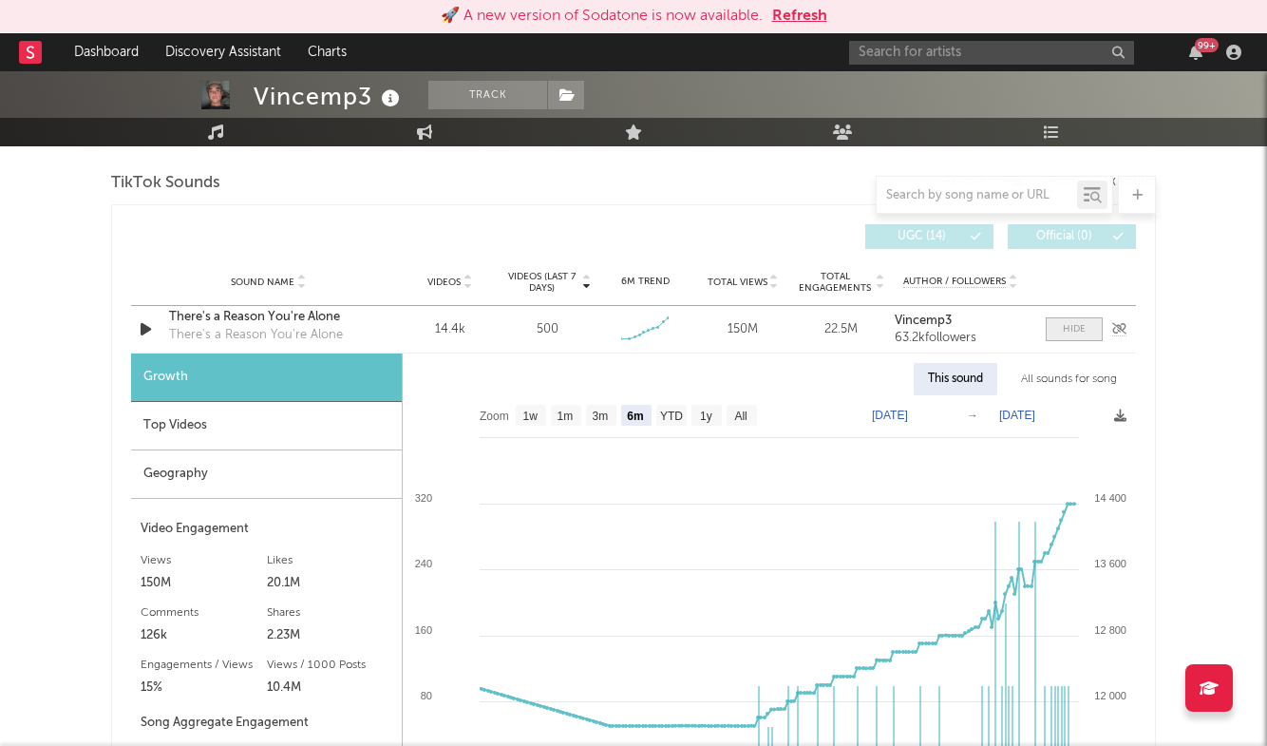
click at [1075, 333] on div at bounding box center [1074, 329] width 23 height 14
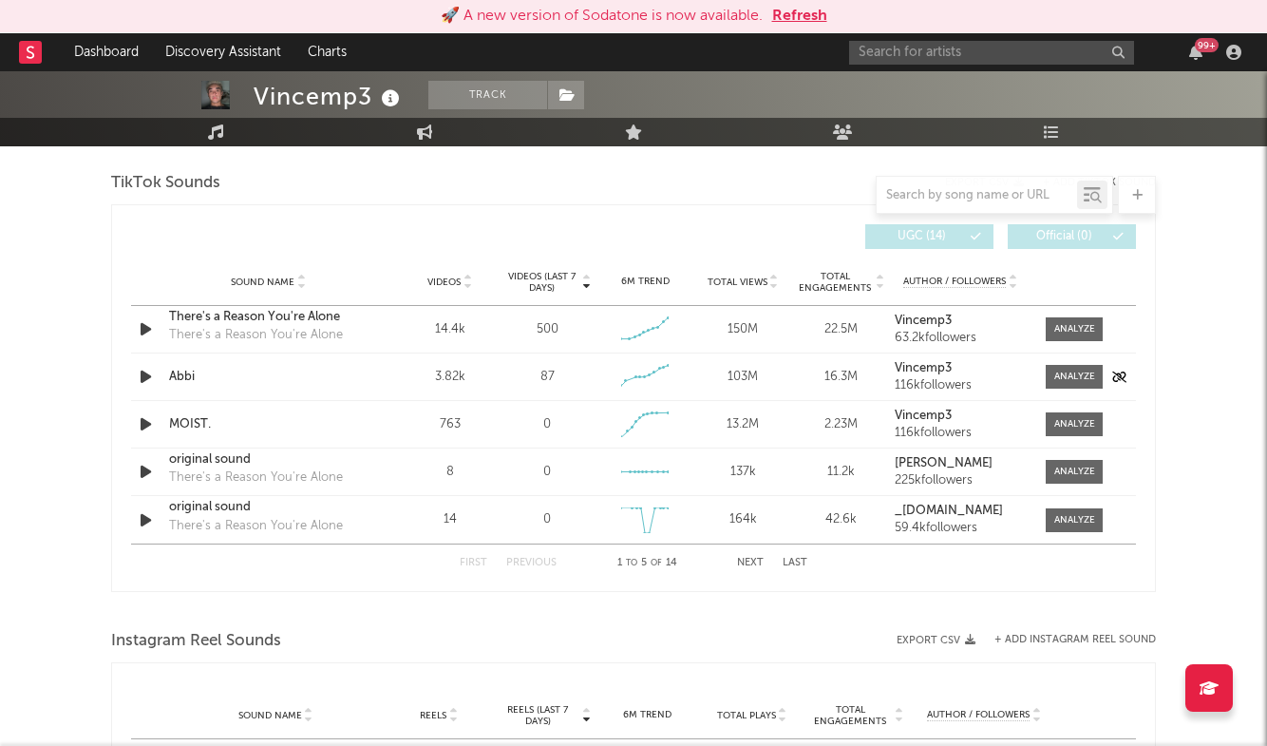
scroll to position [1282, 0]
